Goal: Transaction & Acquisition: Subscribe to service/newsletter

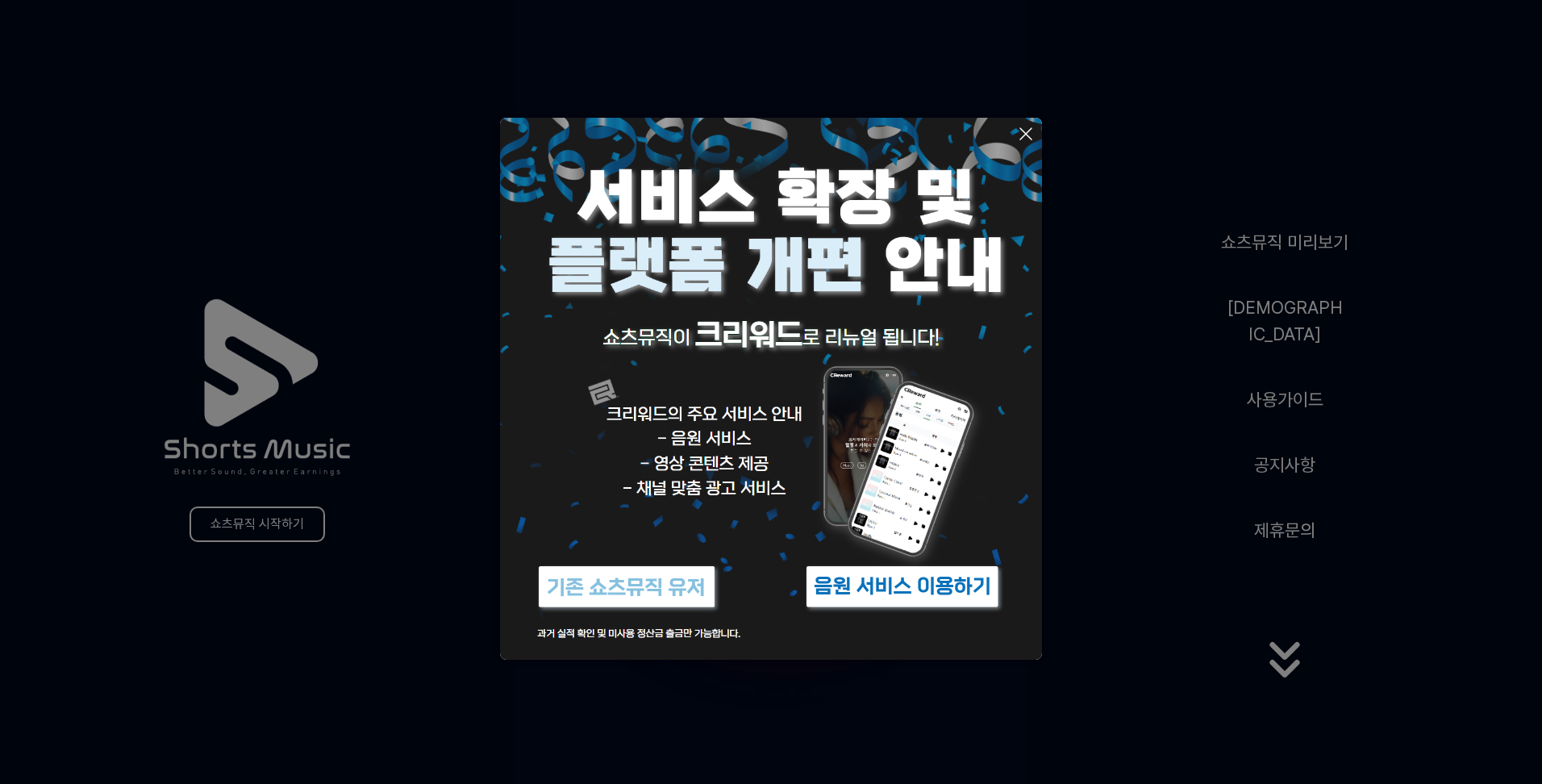
click at [1026, 129] on icon at bounding box center [1025, 134] width 19 height 19
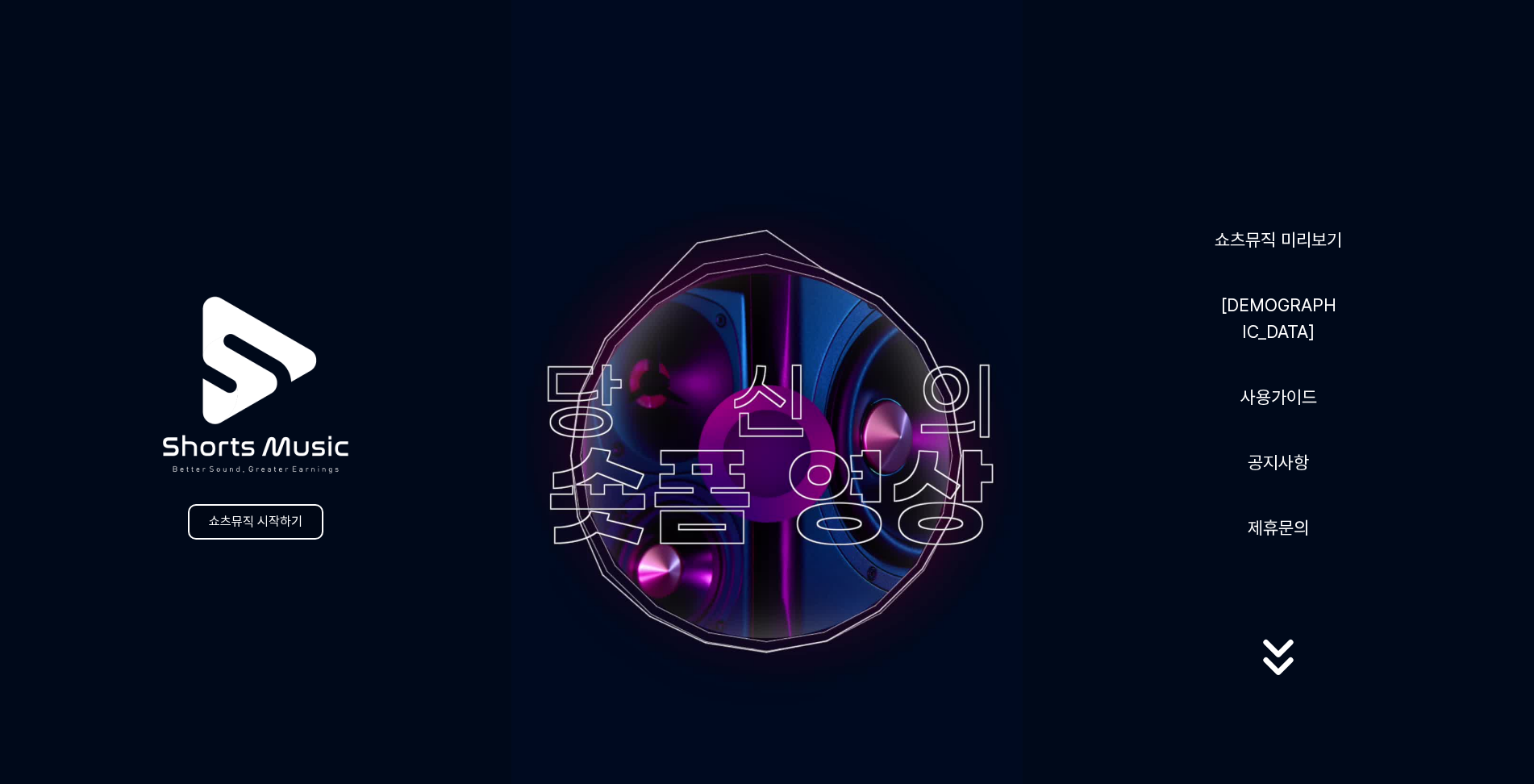
click at [278, 529] on link "쇼츠뮤직 시작하기" at bounding box center [255, 521] width 135 height 35
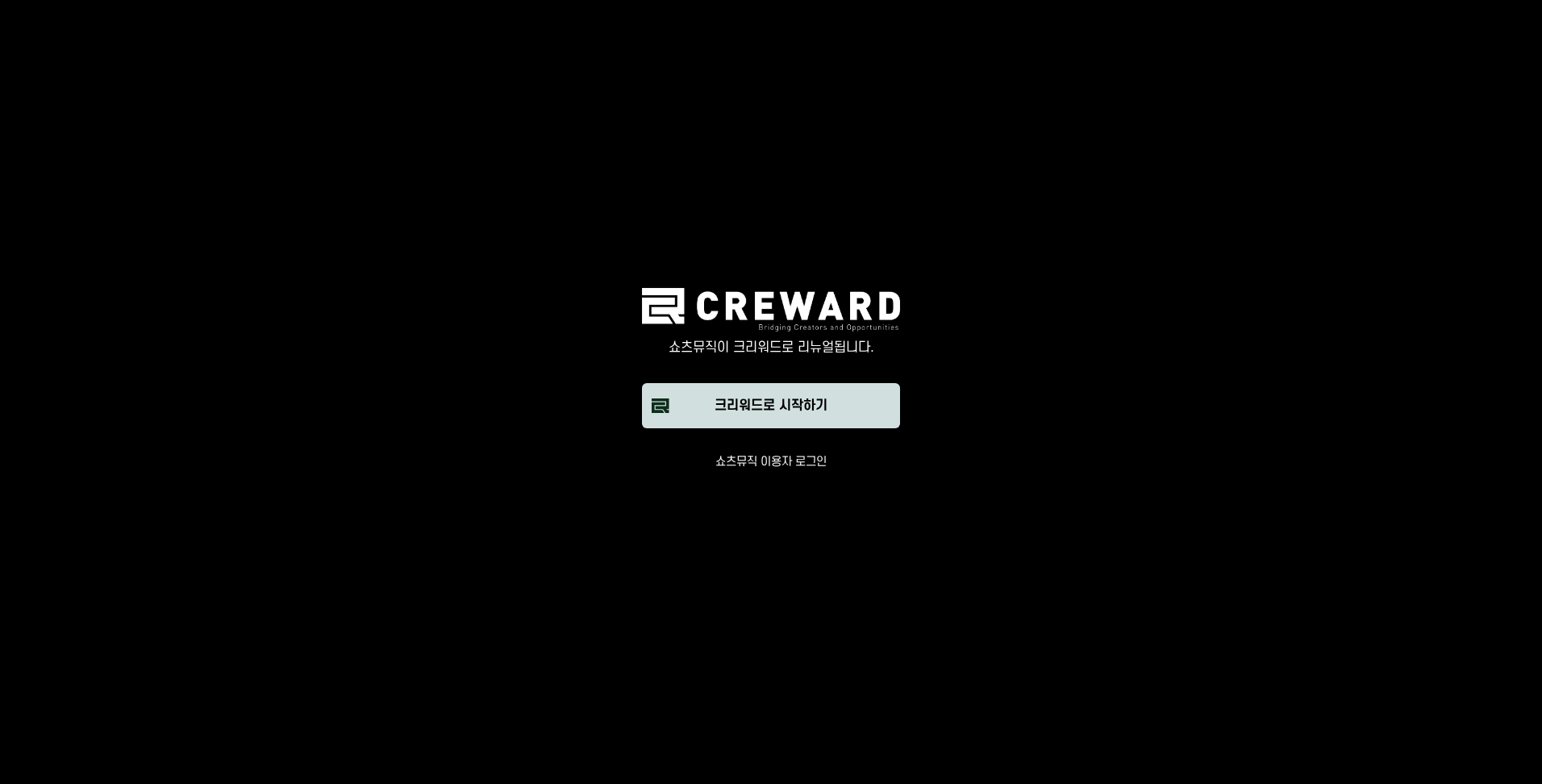
click at [748, 401] on div "크리워드로 시작하기" at bounding box center [771, 406] width 113 height 19
